Goal: Task Accomplishment & Management: Manage account settings

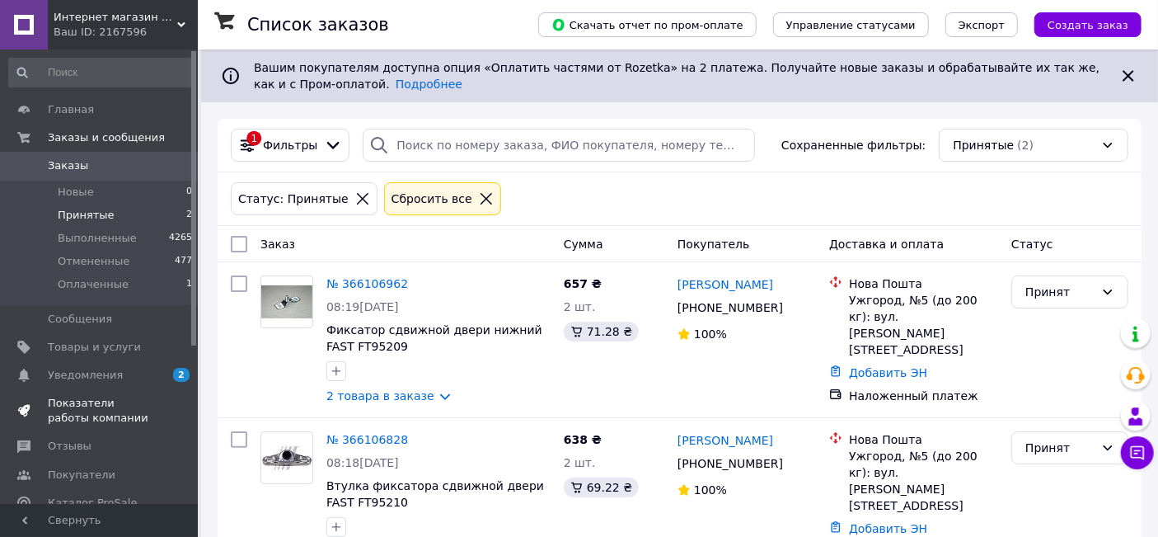
click at [103, 405] on span "Показатели работы компании" at bounding box center [100, 411] width 105 height 30
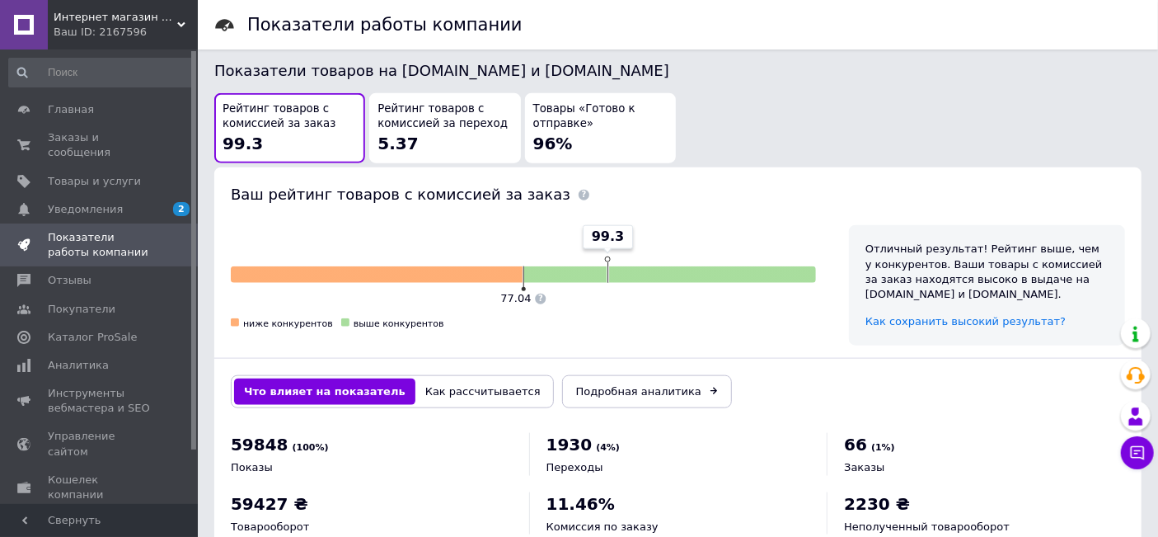
scroll to position [916, 0]
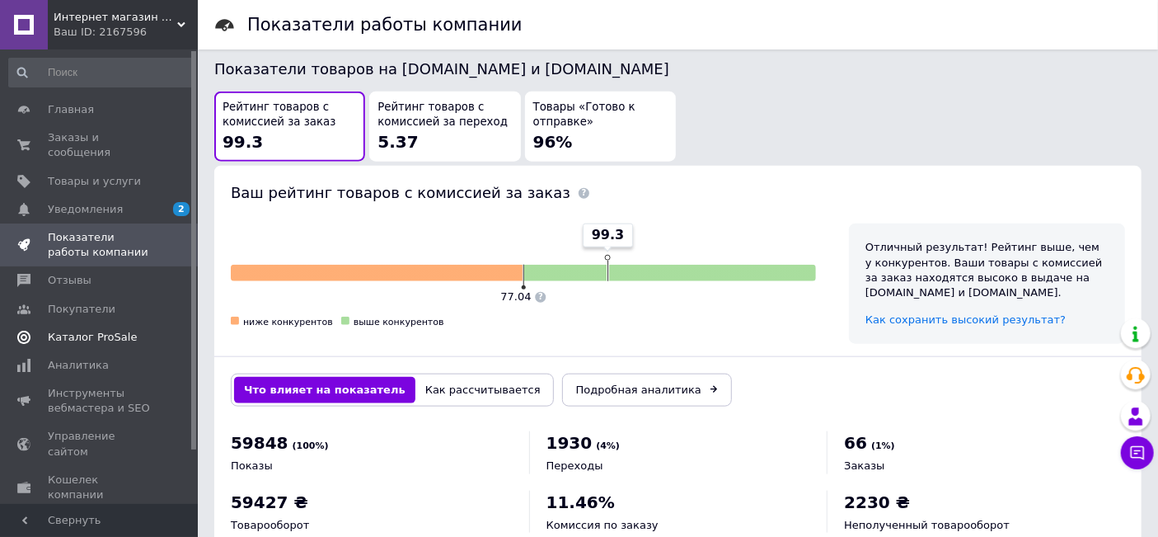
click at [112, 330] on span "Каталог ProSale" at bounding box center [92, 337] width 89 height 15
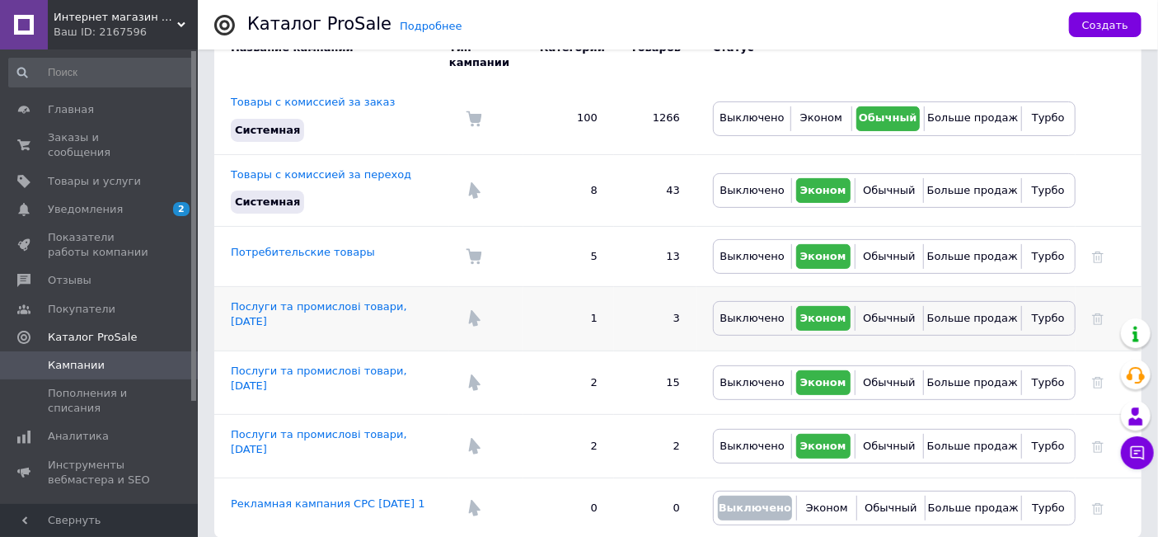
scroll to position [177, 0]
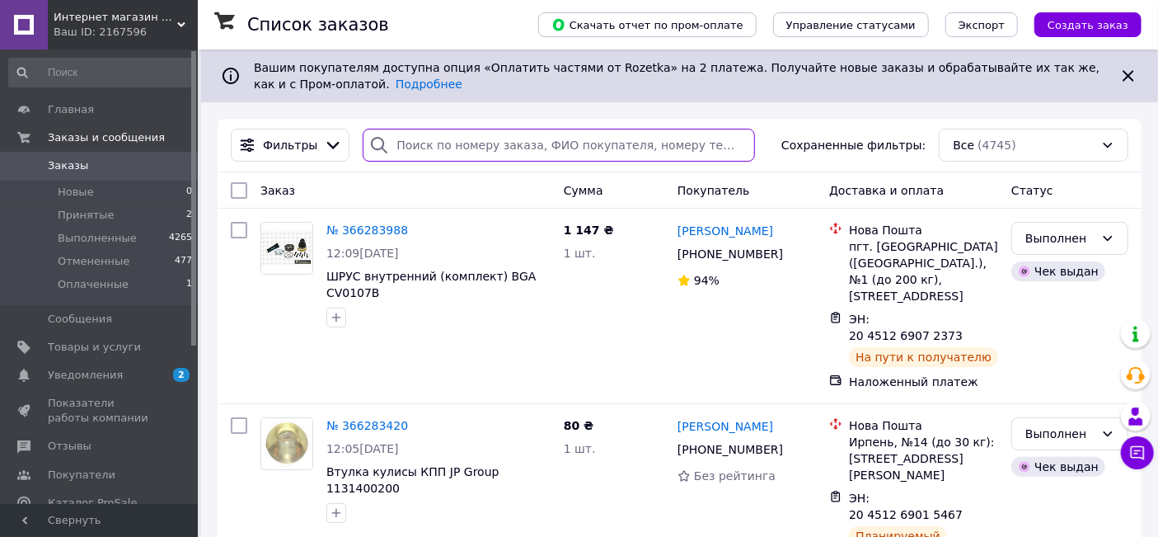
click at [395, 144] on input "search" at bounding box center [559, 145] width 392 height 33
paste input "1117910380"
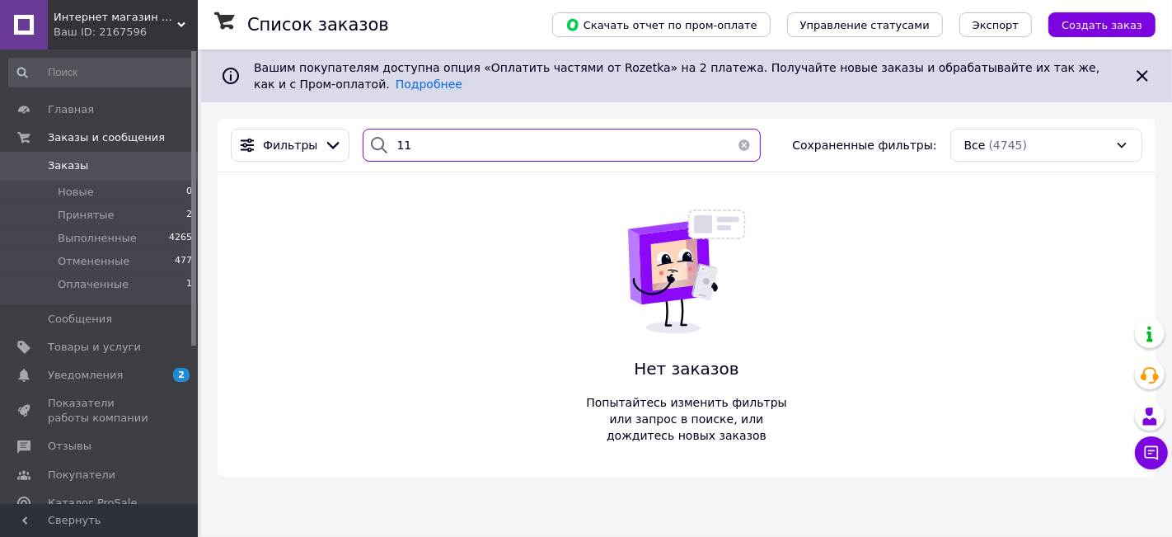
type input "1"
type input "116 010 7001/HD"
click at [73, 346] on span "Товары и услуги" at bounding box center [94, 347] width 93 height 15
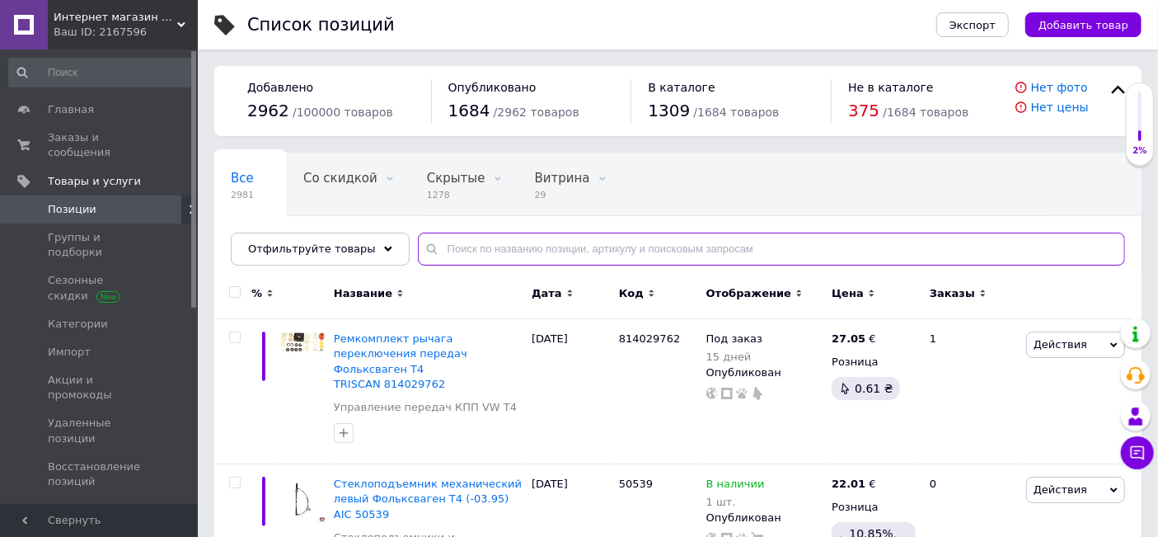
click at [437, 251] on input "text" at bounding box center [771, 248] width 707 height 33
paste input "010 7001HD"
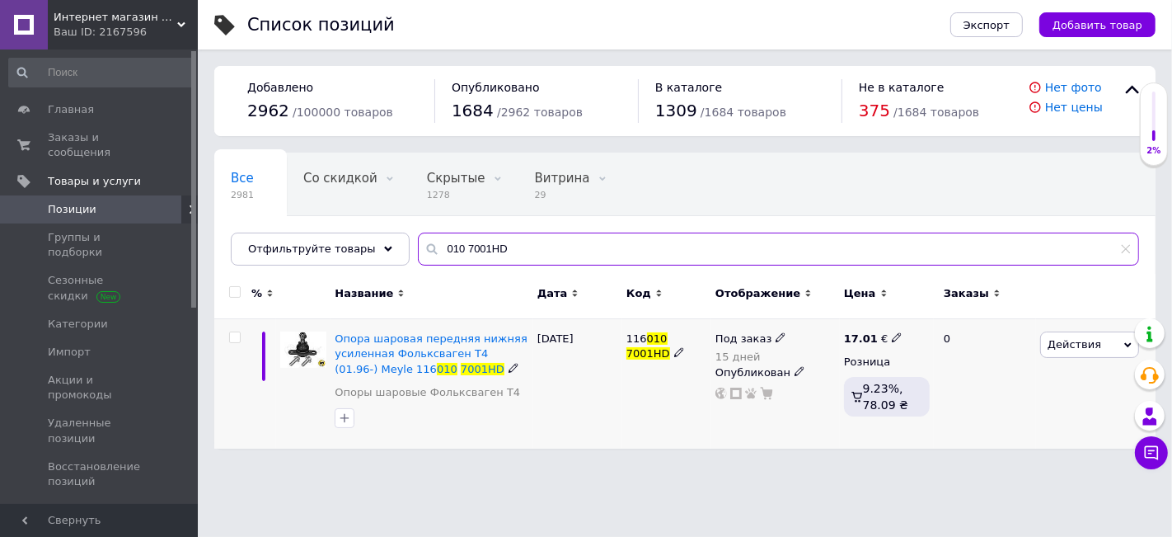
type input "010 7001HD"
click at [884, 338] on div "17.01 €" at bounding box center [873, 338] width 59 height 15
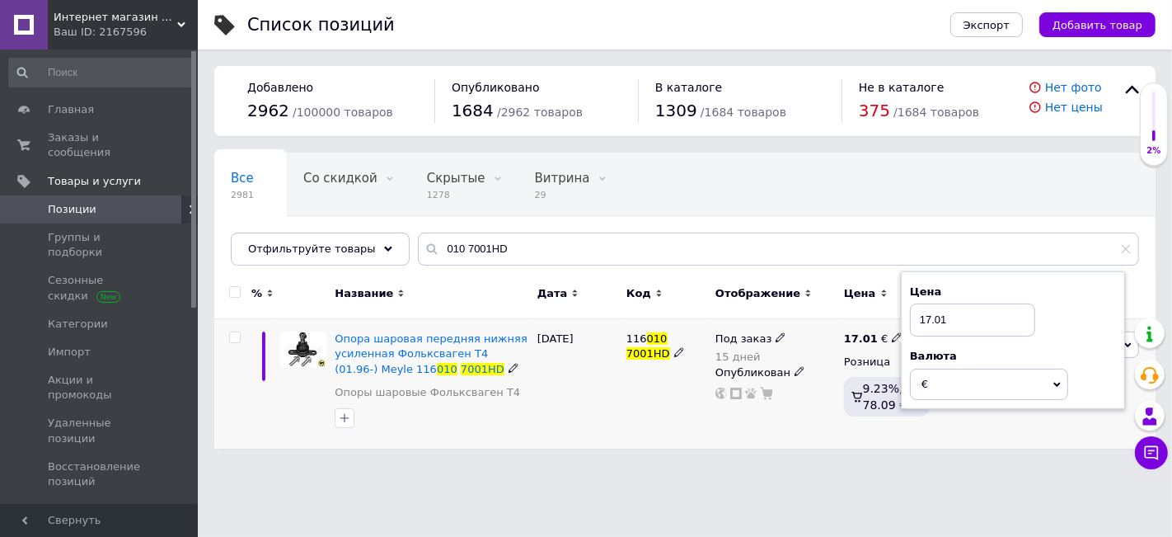
click at [931, 323] on input "17.01" at bounding box center [972, 319] width 125 height 33
type input "21.0"
click at [776, 335] on use at bounding box center [780, 337] width 9 height 9
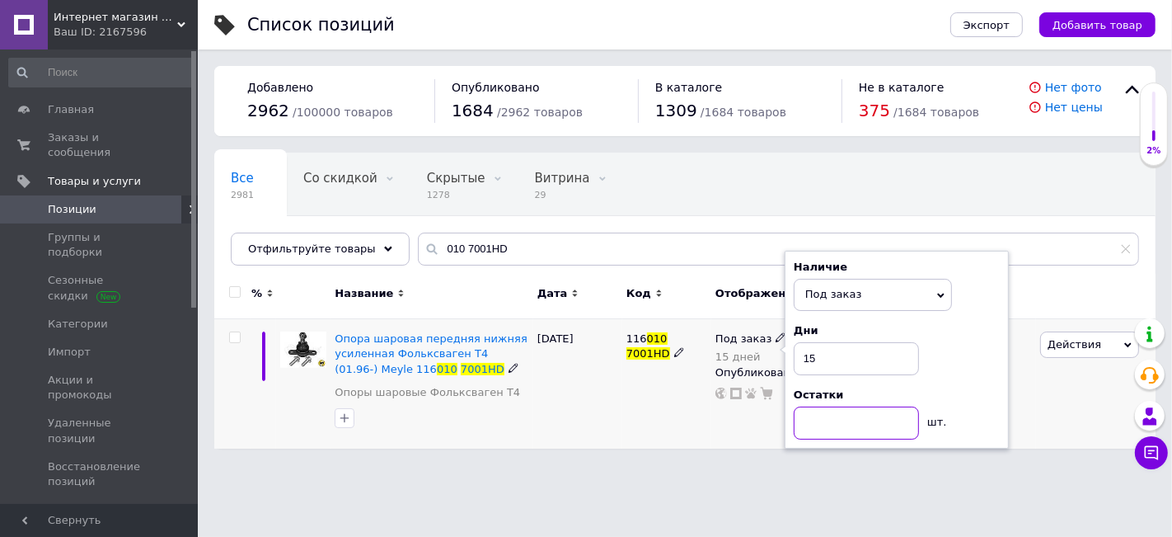
click at [815, 417] on input at bounding box center [856, 422] width 125 height 33
click at [824, 364] on input "15" at bounding box center [856, 358] width 125 height 33
type input "1"
click at [601, 424] on div "19.06.2025" at bounding box center [577, 383] width 89 height 129
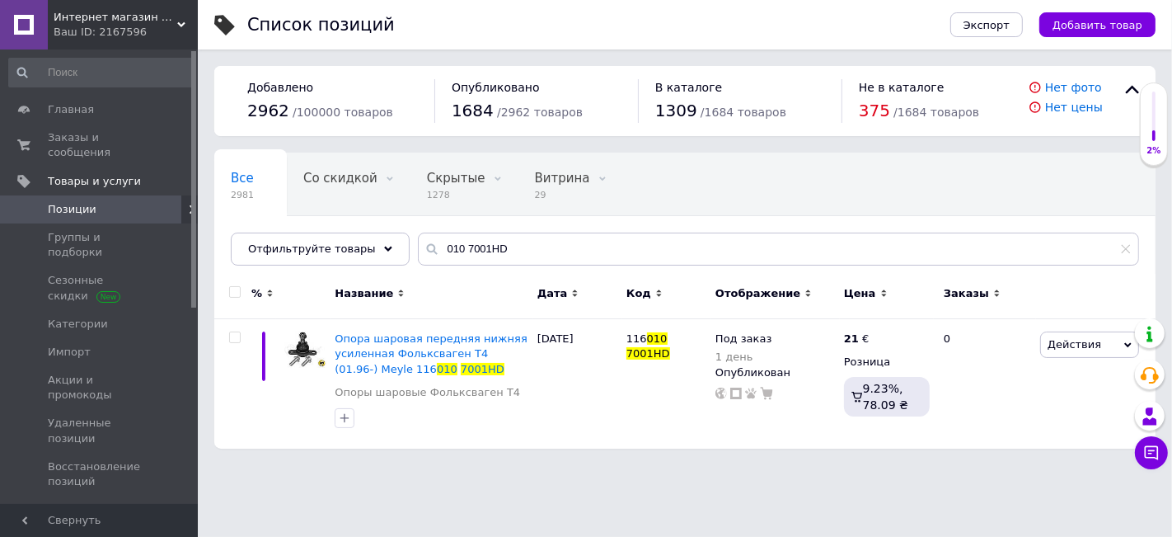
drag, startPoint x: 1125, startPoint y: 250, endPoint x: 1110, endPoint y: 249, distance: 14.9
click at [1123, 251] on icon at bounding box center [1126, 249] width 10 height 10
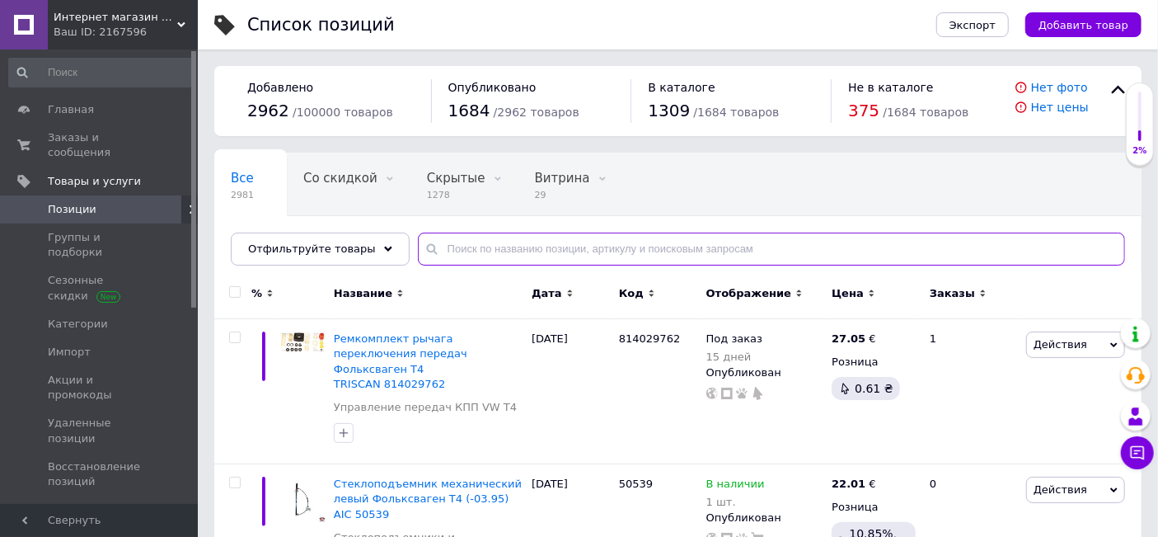
paste input "1117904600"
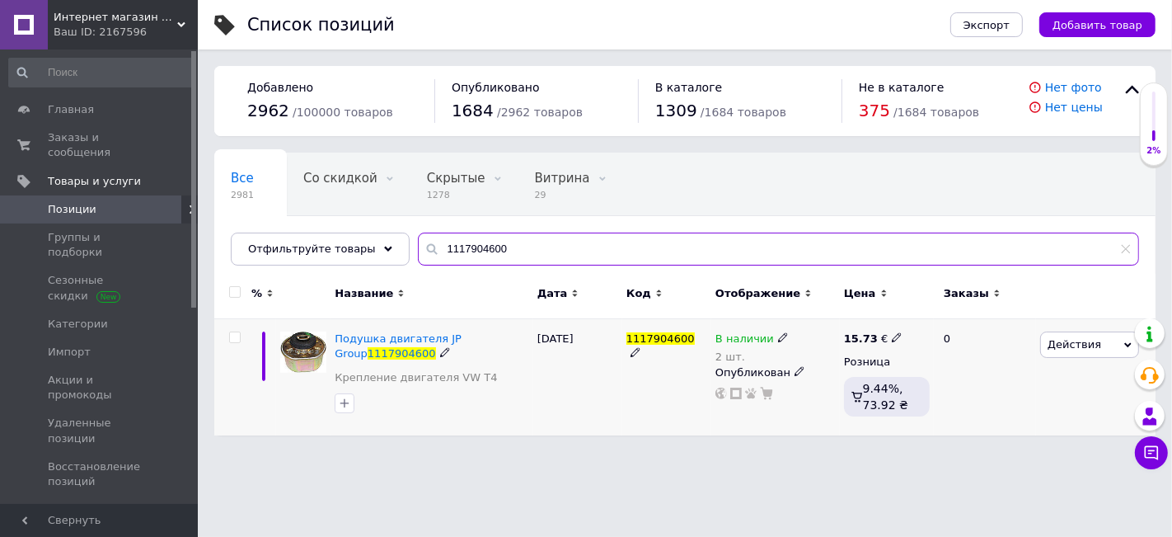
type input "1117904600"
click at [893, 334] on use at bounding box center [896, 337] width 9 height 9
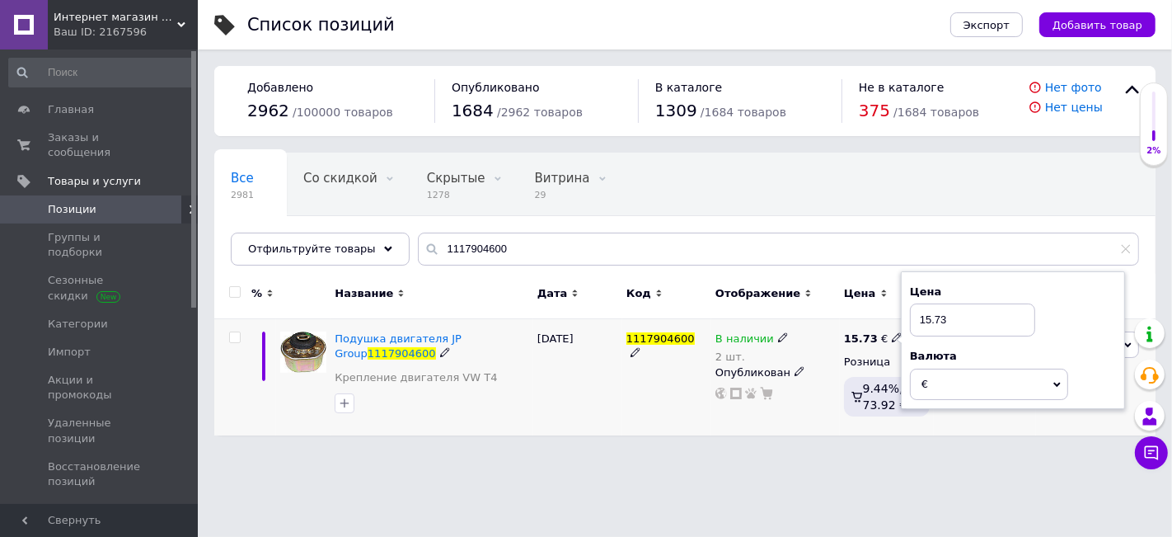
click at [933, 320] on input "15.73" at bounding box center [972, 319] width 125 height 33
click at [932, 322] on input "15.73" at bounding box center [972, 319] width 125 height 33
type input "17.12"
click at [778, 336] on icon at bounding box center [783, 337] width 10 height 10
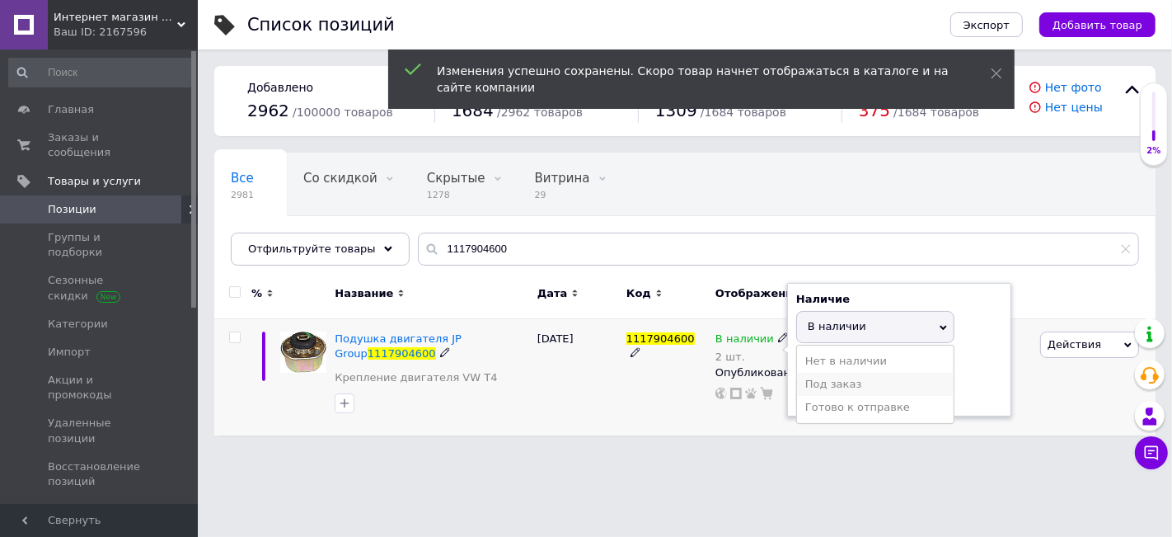
click at [819, 380] on li "Под заказ" at bounding box center [875, 384] width 157 height 23
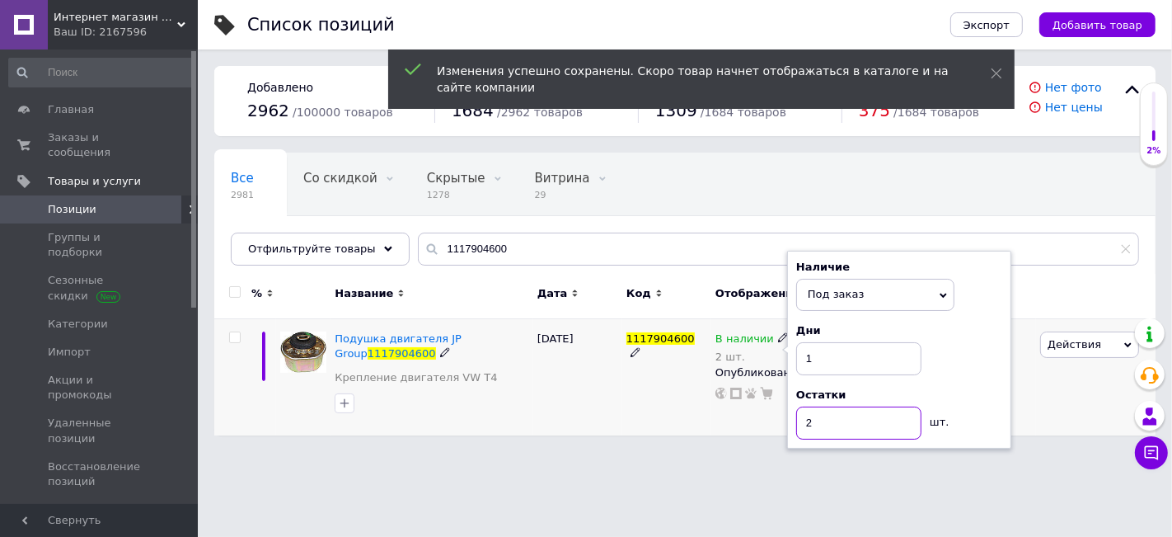
click at [825, 424] on input "2" at bounding box center [858, 422] width 125 height 33
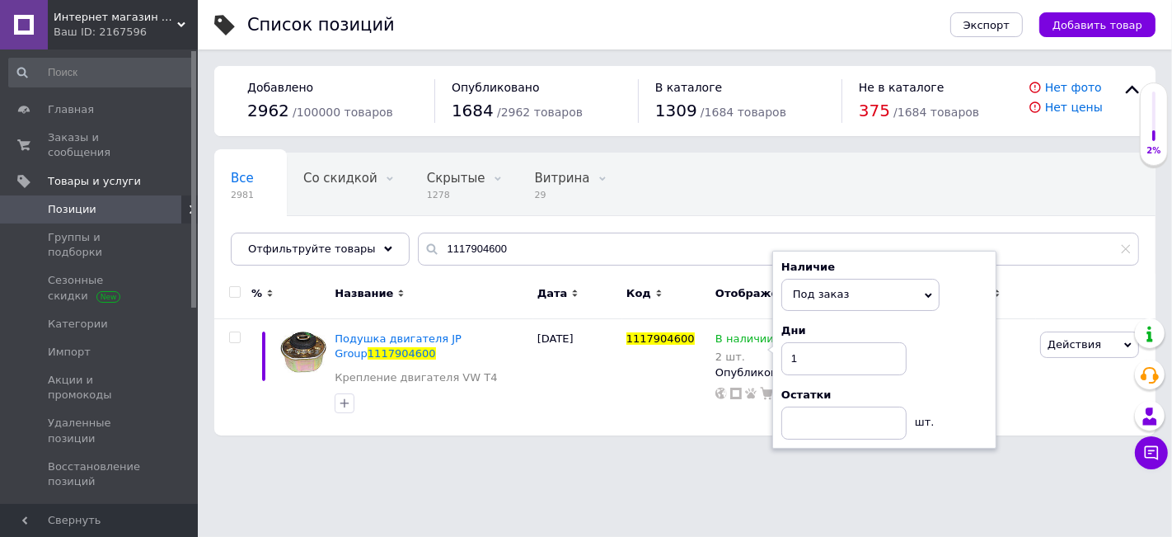
click at [580, 452] on html "Интернет магазин автозапчастей Автоточка Ваш ID: 2167596 Сайт Интернет магазин …" at bounding box center [586, 226] width 1172 height 452
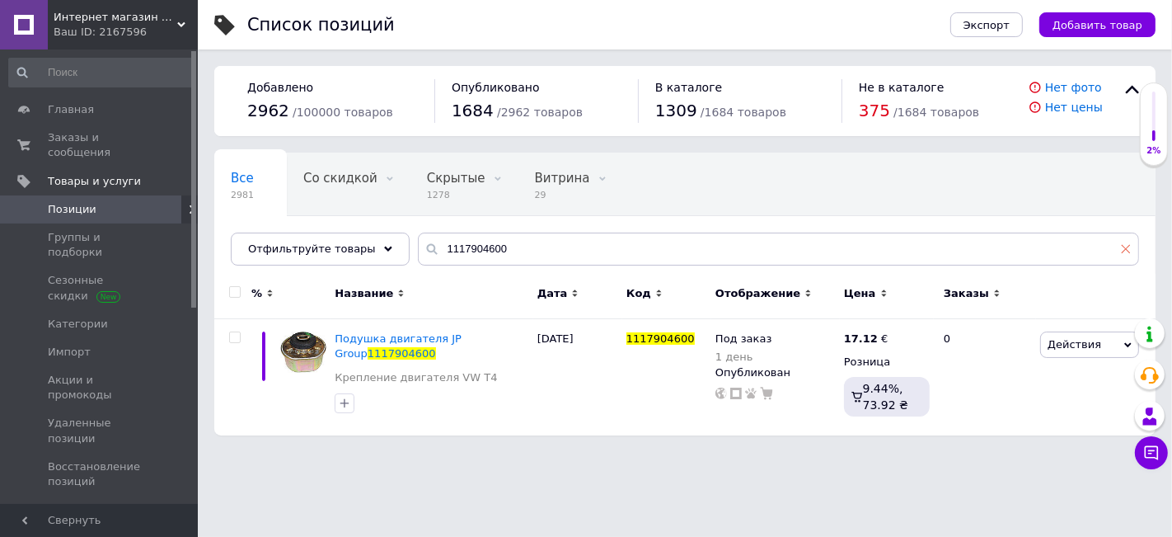
click at [1128, 247] on use at bounding box center [1126, 249] width 9 height 9
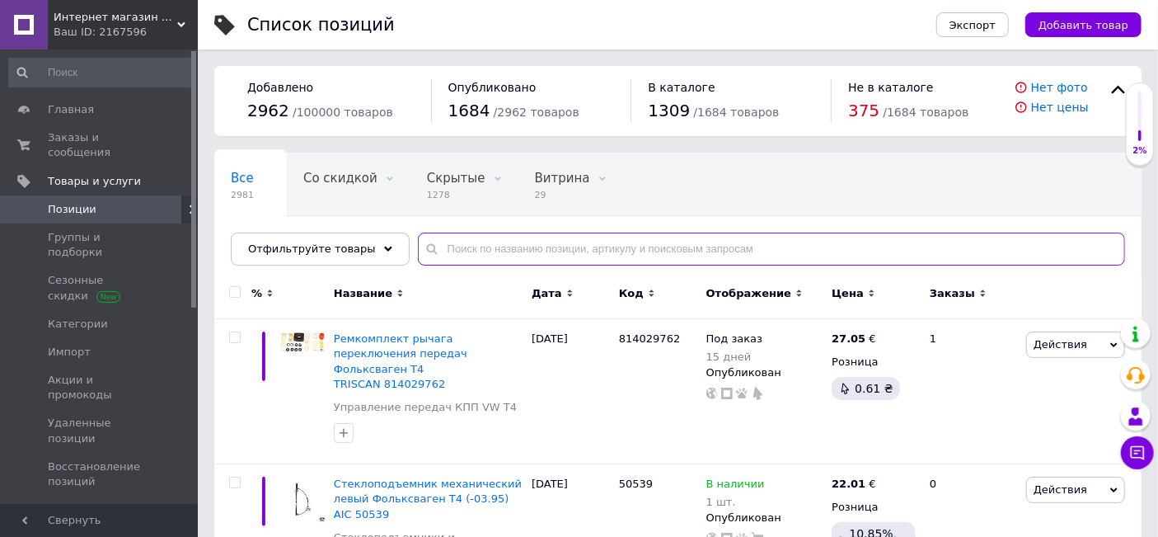
paste input "1114506200"
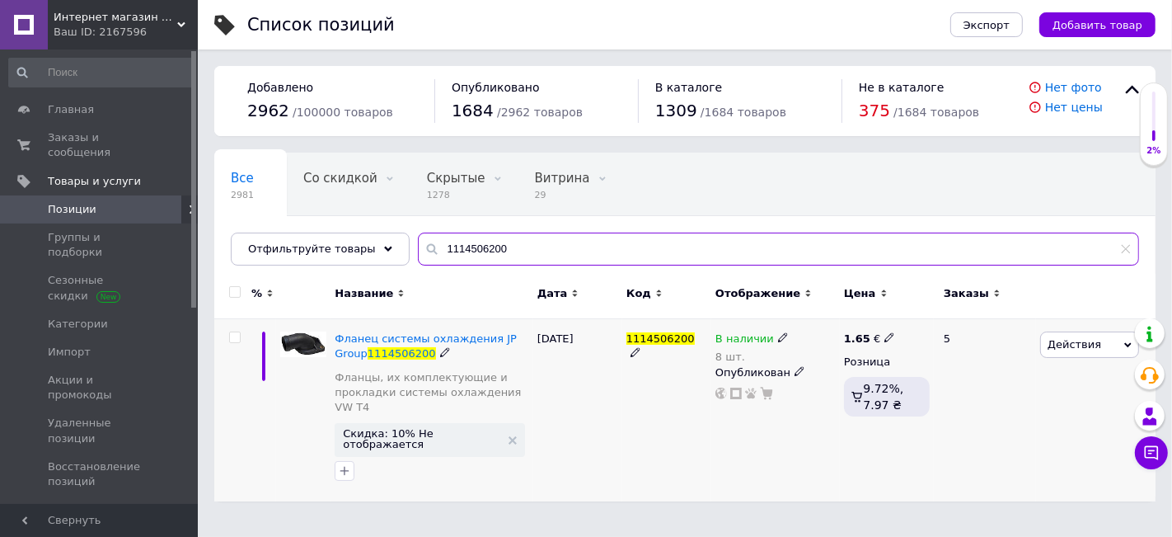
type input "1114506200"
click at [885, 338] on use at bounding box center [889, 337] width 9 height 9
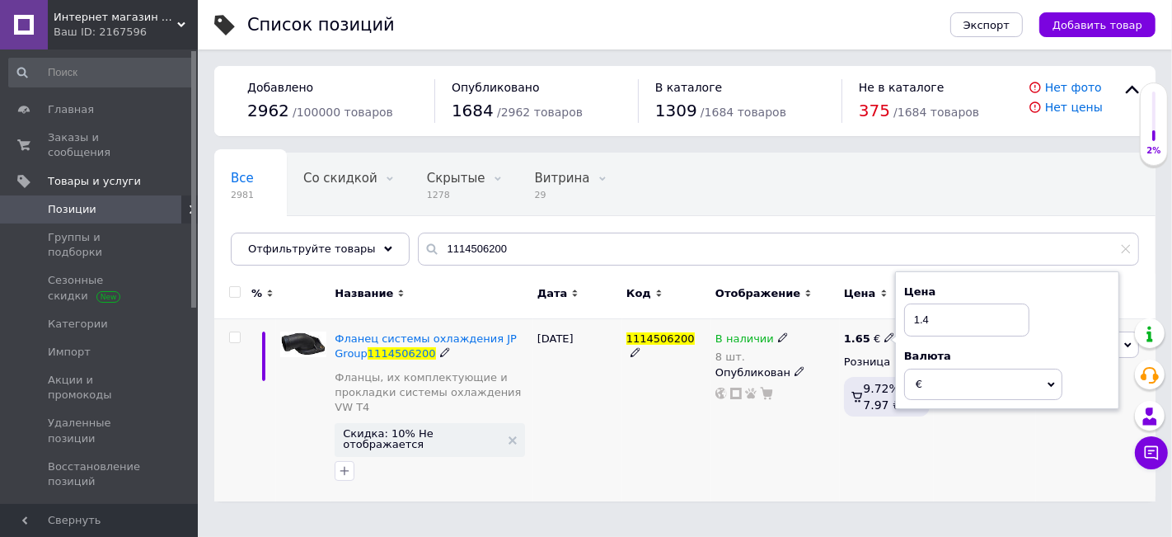
type input "1.4"
click at [778, 337] on icon at bounding box center [783, 337] width 10 height 10
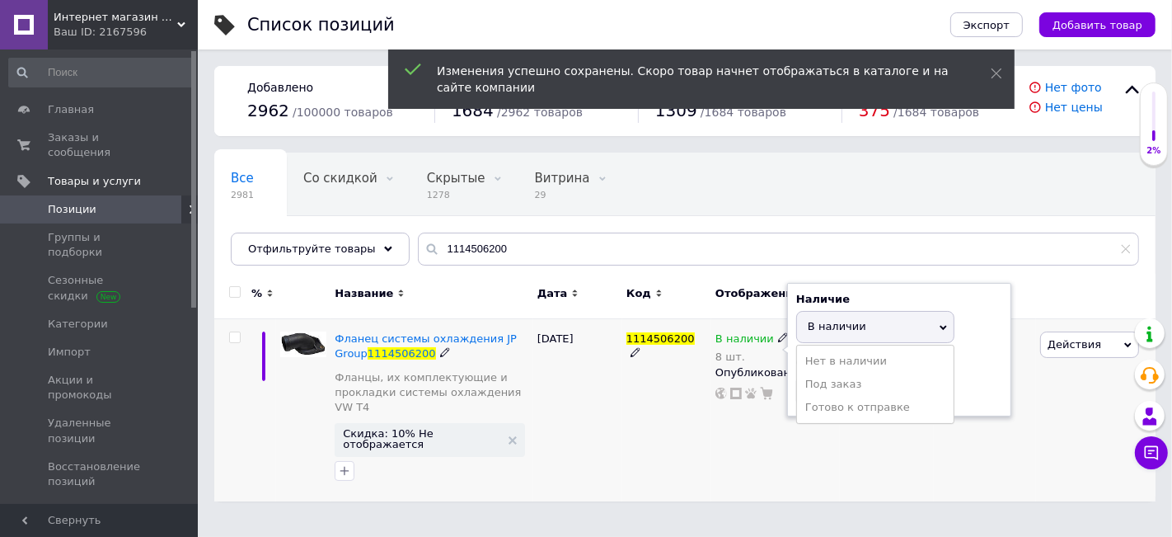
click at [826, 326] on span "В наличии" at bounding box center [837, 326] width 59 height 12
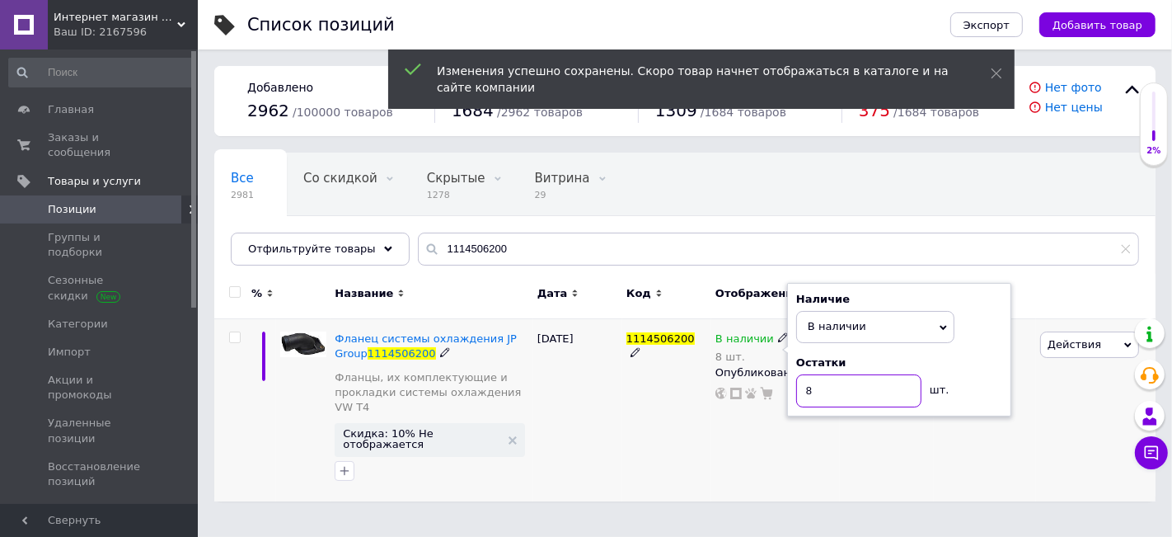
click at [842, 397] on input "8" at bounding box center [858, 390] width 125 height 33
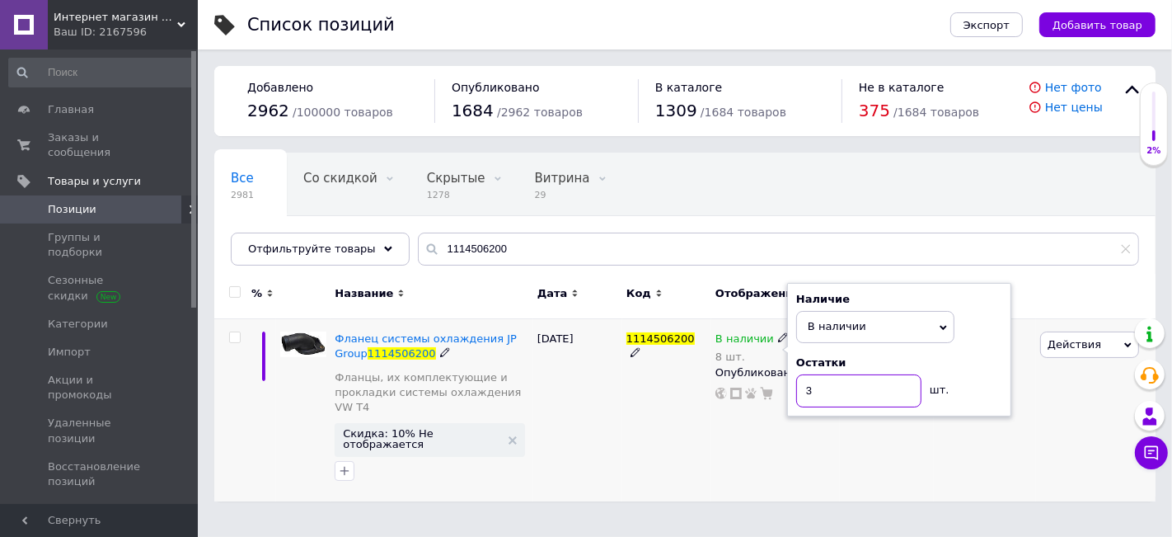
type input "3"
click at [639, 463] on div "1114506200" at bounding box center [666, 410] width 89 height 183
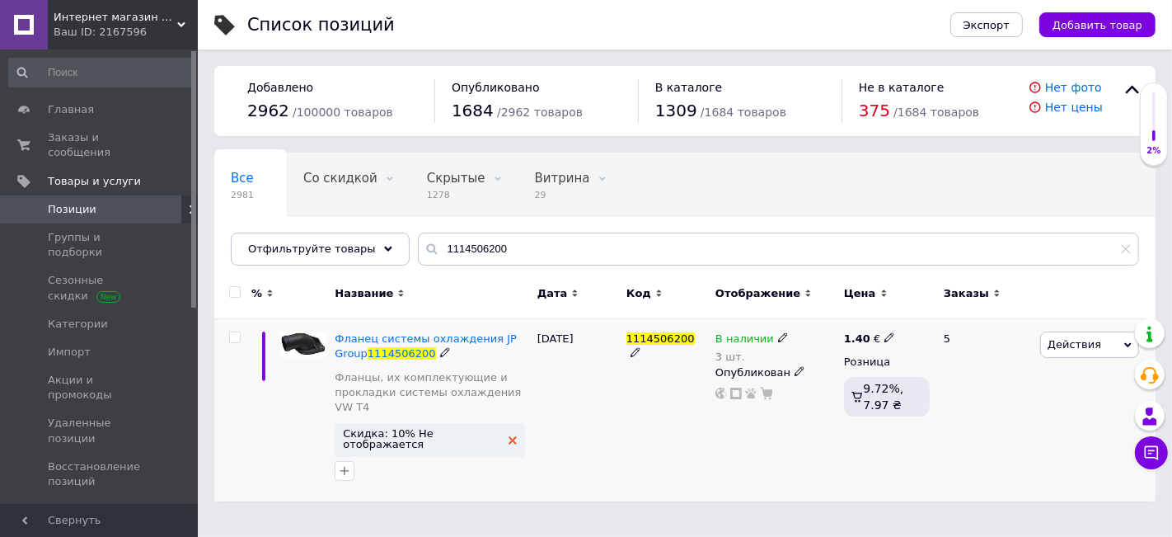
click at [509, 436] on use at bounding box center [513, 440] width 8 height 8
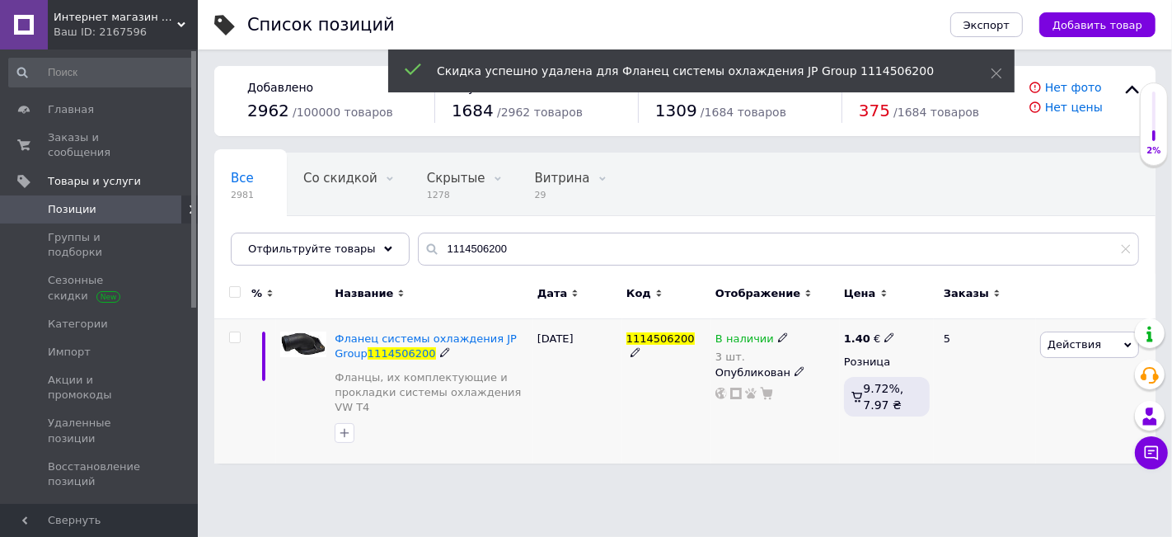
click at [627, 380] on div "1114506200" at bounding box center [666, 391] width 89 height 144
